Goal: Find specific page/section: Find specific page/section

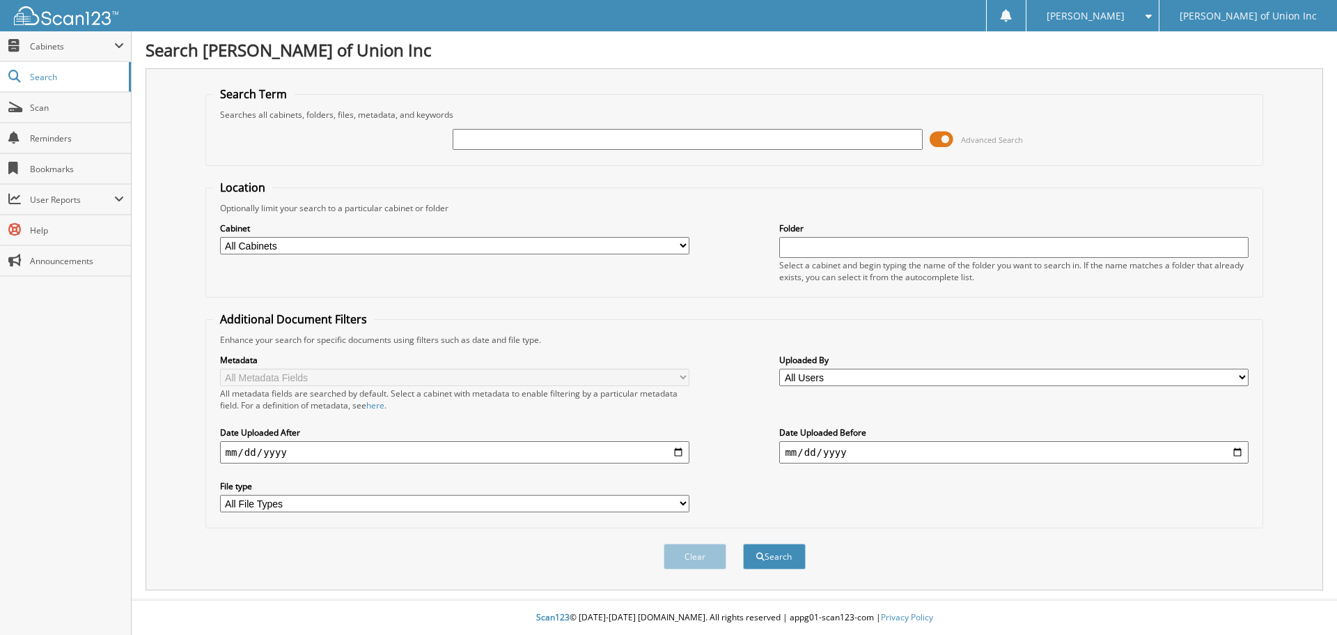
click at [465, 138] on input "text" at bounding box center [687, 139] width 469 height 21
type input "687511"
click at [743, 543] on button "Search" at bounding box center [774, 556] width 63 height 26
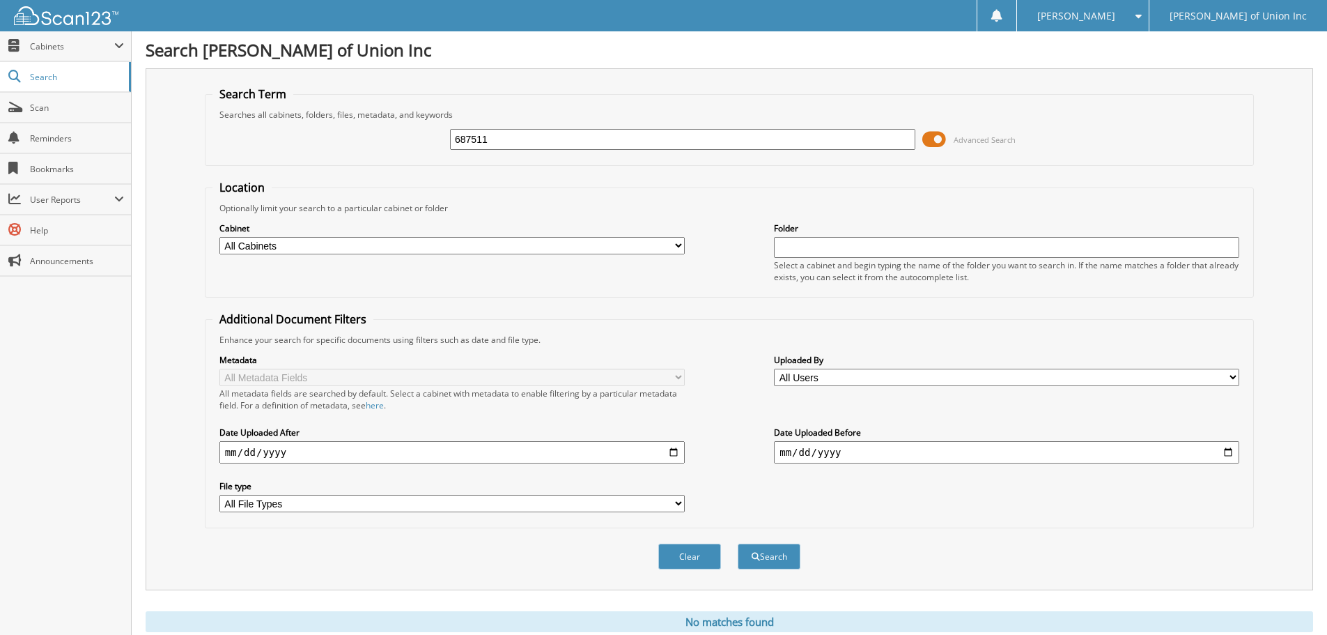
click at [420, 245] on select "All Cabinets ACCOUNTS PAYABLE CAR DEALS CASHIER REPORTS EMPLOYEE HANDBOOK FORMS…" at bounding box center [451, 245] width 465 height 17
select select "1850"
click at [219, 237] on select "All Cabinets ACCOUNTS PAYABLE CAR DEALS CASHIER REPORTS EMPLOYEE HANDBOOK FORMS…" at bounding box center [451, 245] width 465 height 17
click at [783, 545] on button "Search" at bounding box center [769, 556] width 63 height 26
click at [44, 107] on span "Scan" at bounding box center [77, 108] width 94 height 12
